Goal: Task Accomplishment & Management: Manage account settings

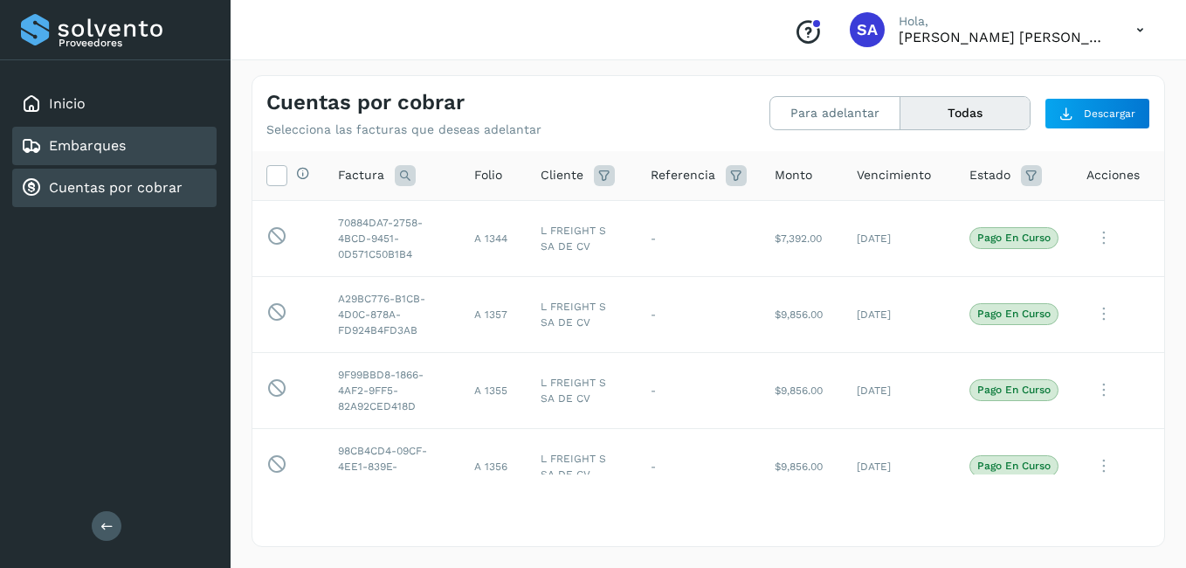
click at [127, 154] on div "Embarques" at bounding box center [114, 146] width 204 height 38
click at [116, 190] on link "Cuentas por cobrar" at bounding box center [116, 187] width 134 height 17
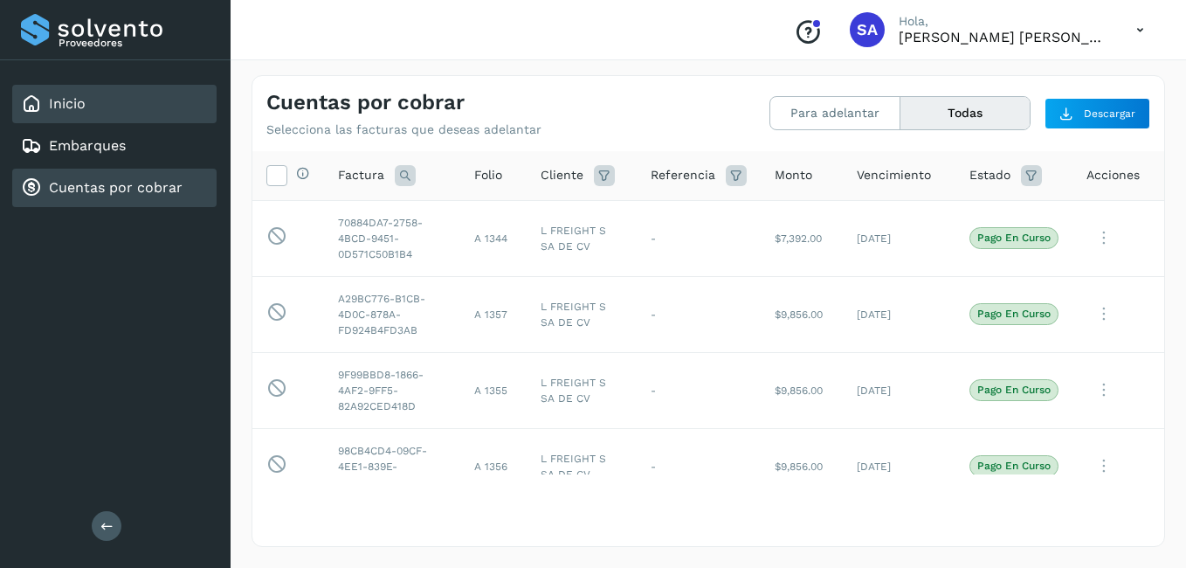
click at [62, 107] on link "Inicio" at bounding box center [67, 103] width 37 height 17
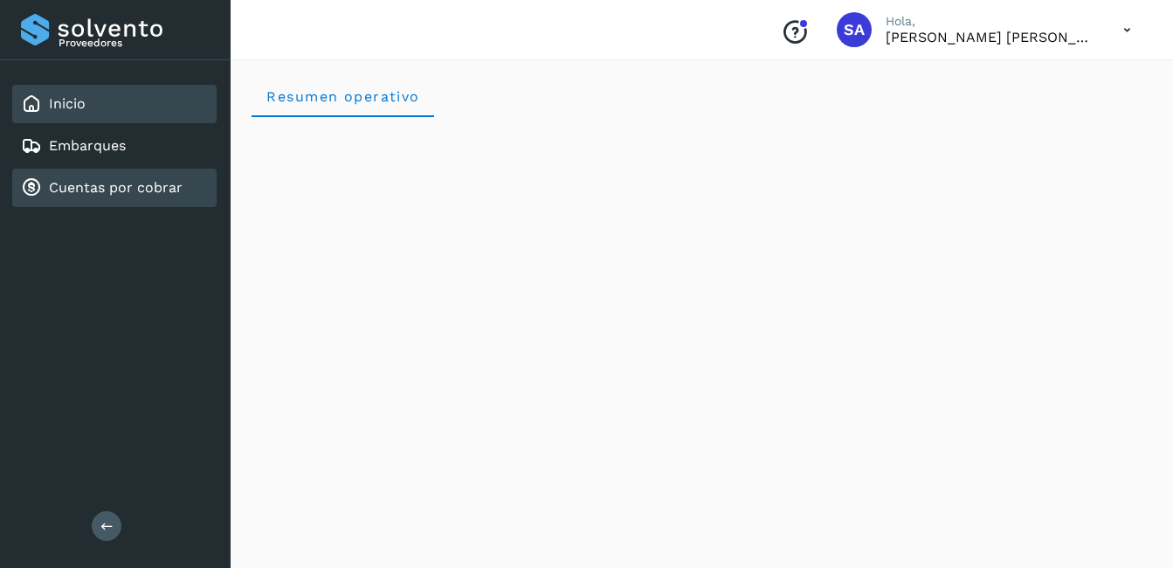
click at [138, 176] on div "Cuentas por cobrar" at bounding box center [114, 188] width 204 height 38
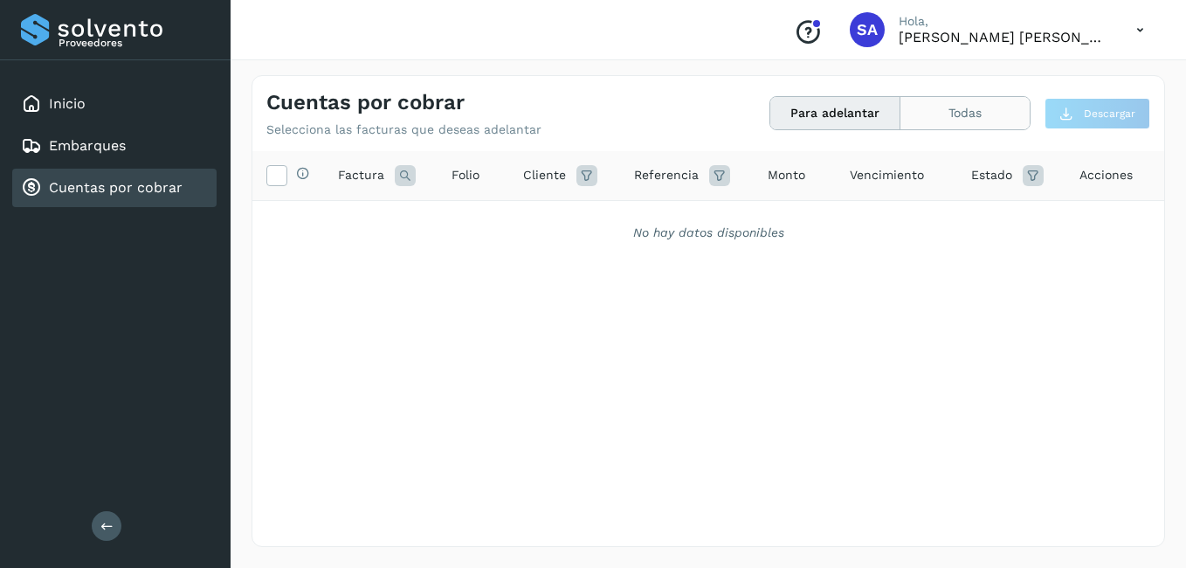
click at [954, 101] on button "Todas" at bounding box center [964, 113] width 129 height 32
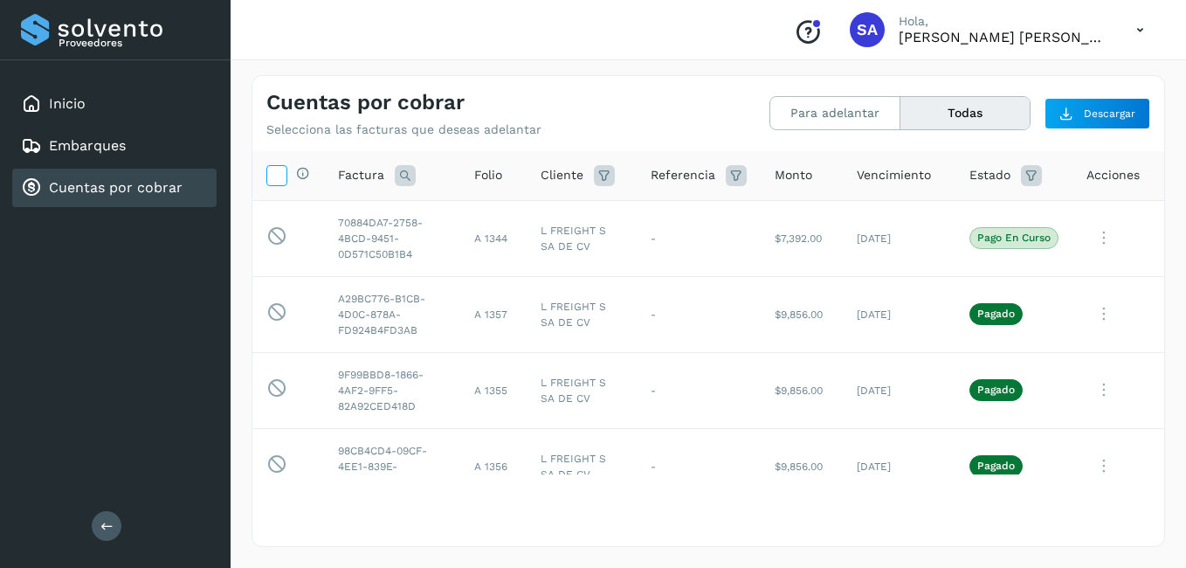
click at [273, 184] on span at bounding box center [276, 178] width 18 height 14
click at [138, 184] on link "Cuentas por cobrar" at bounding box center [116, 187] width 134 height 17
click at [816, 110] on button "Para adelantar" at bounding box center [835, 113] width 130 height 32
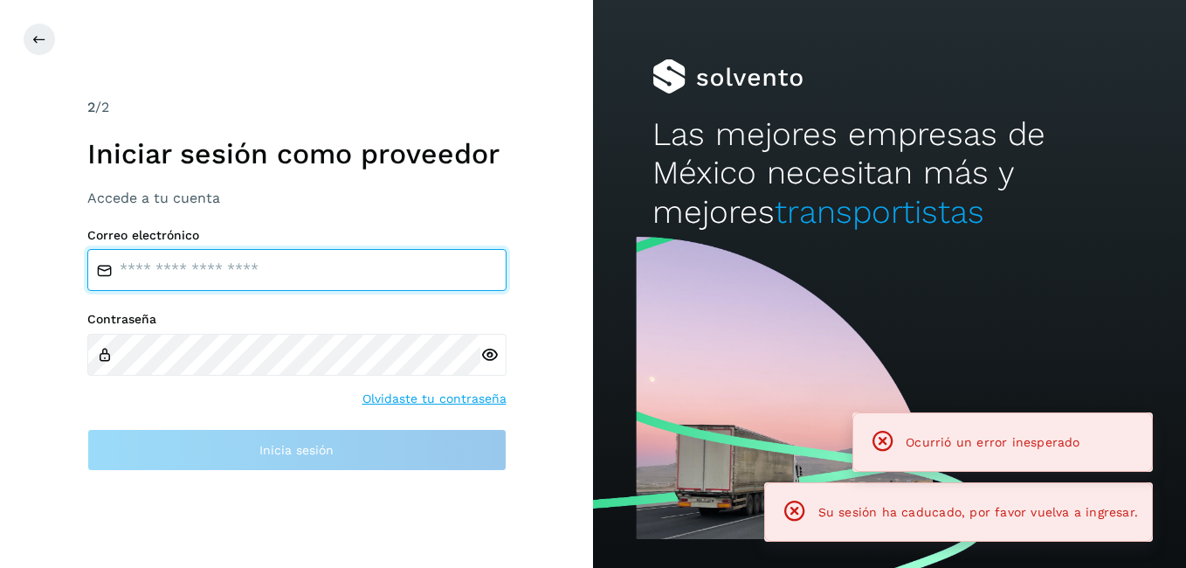
type input "**********"
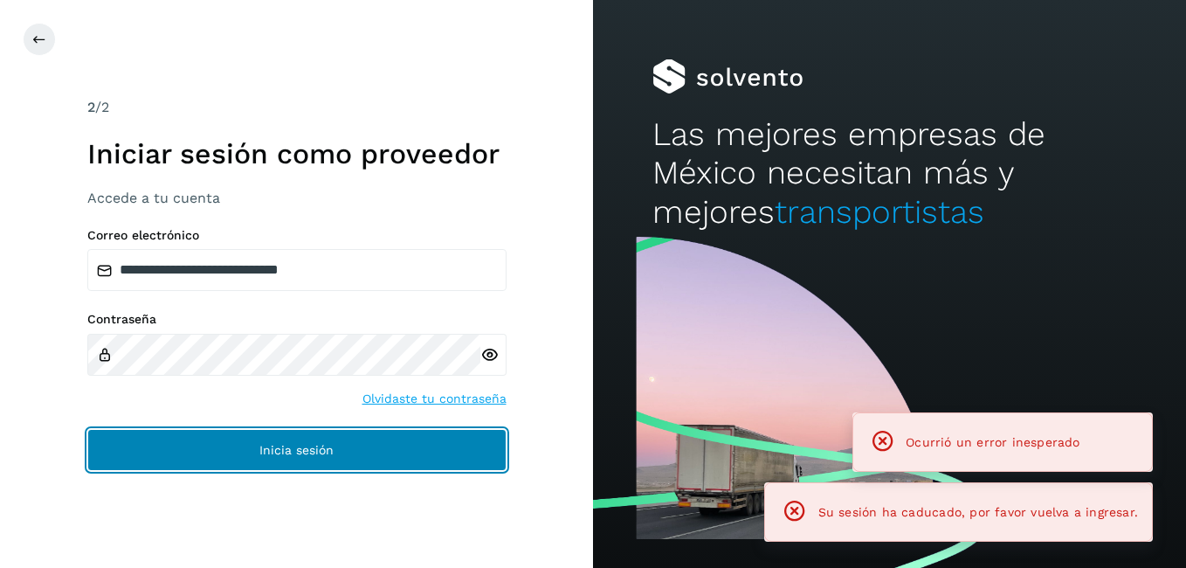
click at [329, 433] on button "Inicia sesión" at bounding box center [296, 450] width 419 height 42
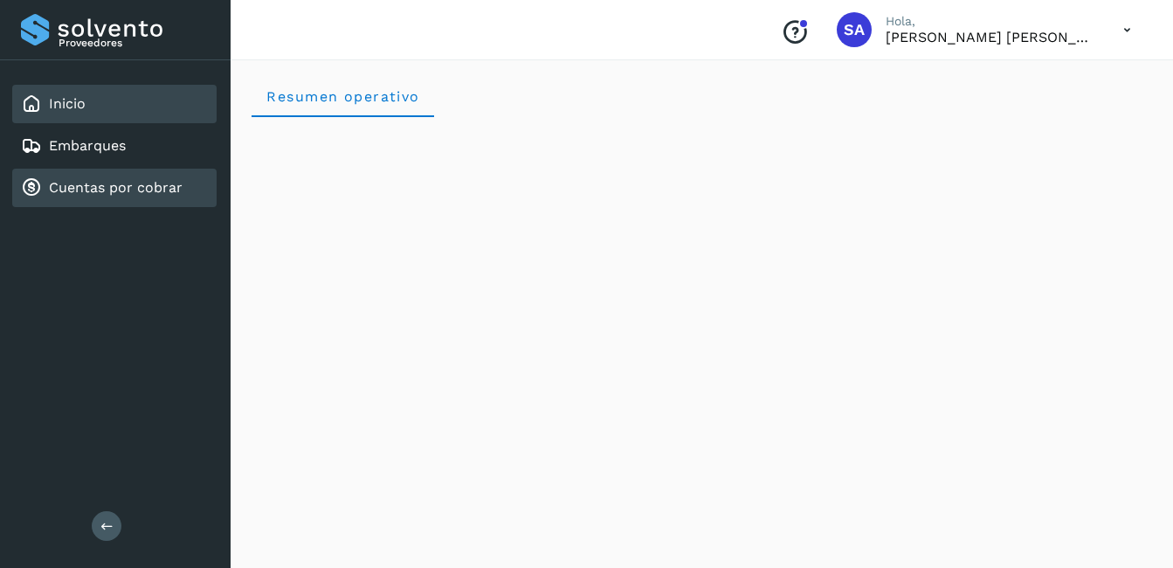
click at [150, 200] on div "Cuentas por cobrar" at bounding box center [114, 188] width 204 height 38
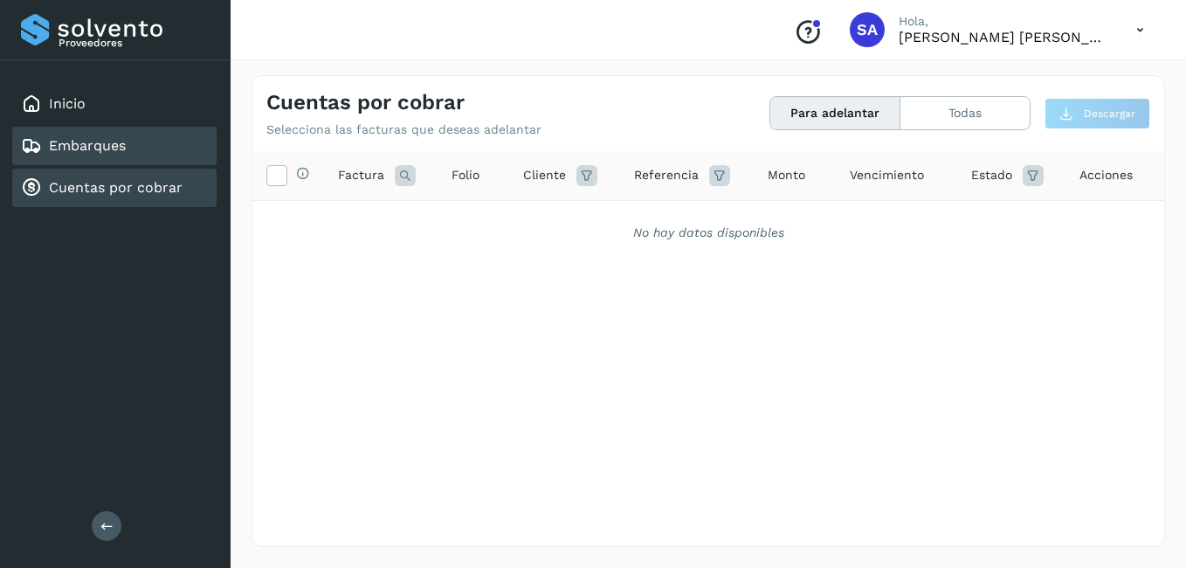
click at [113, 155] on div "Embarques" at bounding box center [73, 145] width 105 height 21
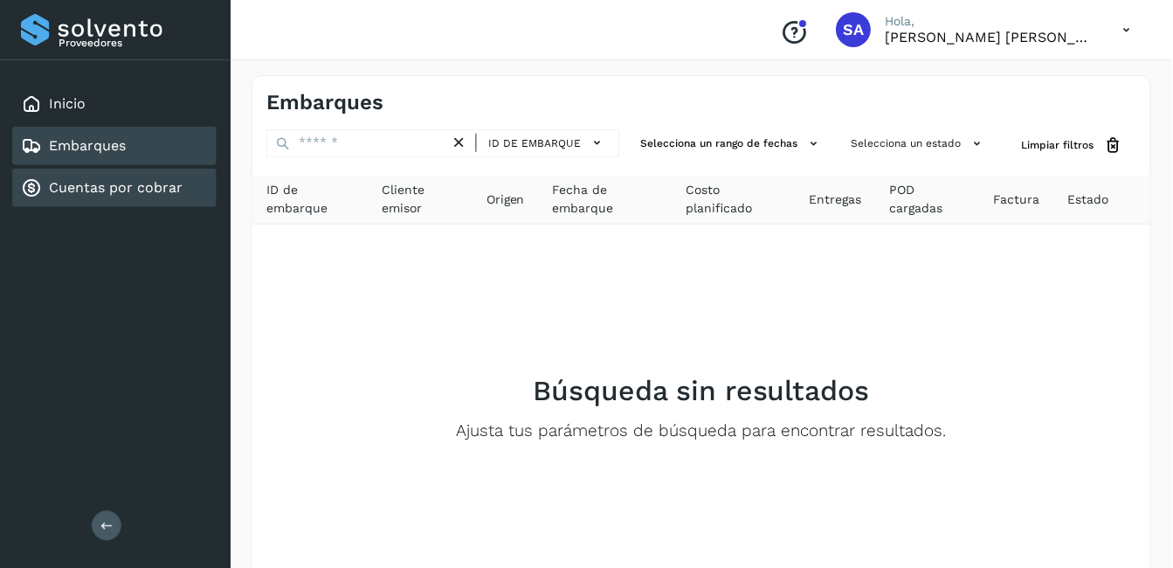
click at [98, 191] on link "Cuentas por cobrar" at bounding box center [116, 187] width 134 height 17
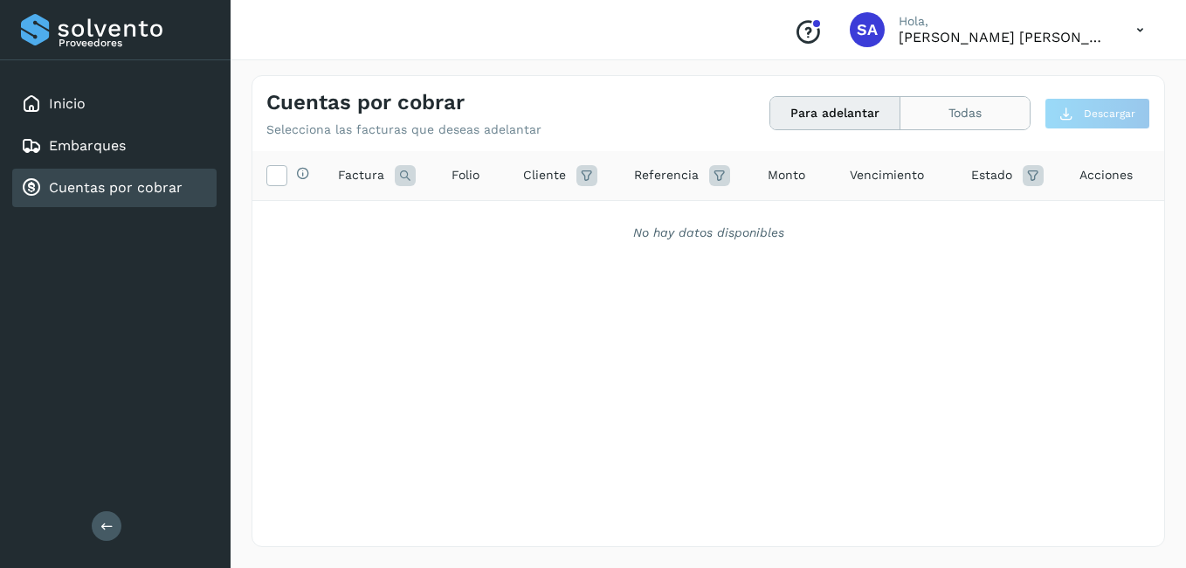
click at [930, 104] on button "Todas" at bounding box center [964, 113] width 129 height 32
